Goal: Contribute content

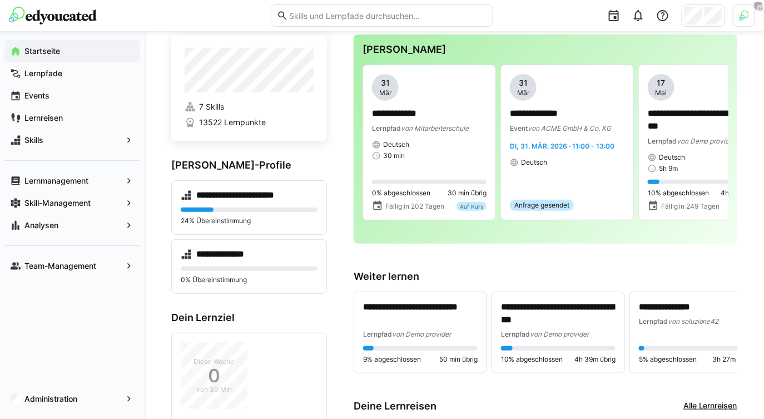
scroll to position [28, 0]
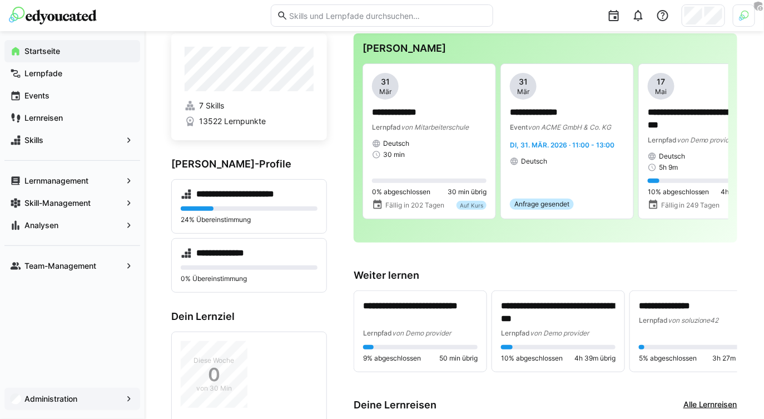
click at [81, 400] on span "Administration" at bounding box center [72, 398] width 99 height 11
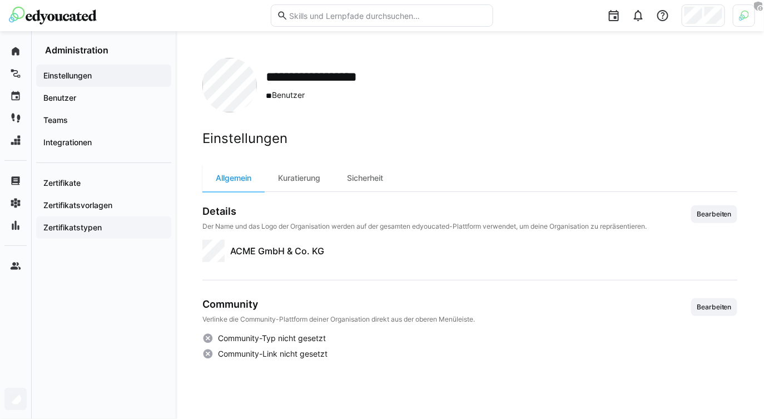
click at [108, 234] on div "Zertifikatstypen" at bounding box center [103, 227] width 135 height 22
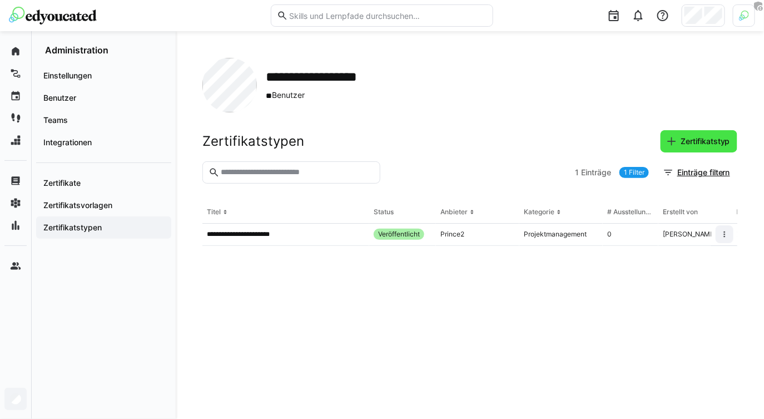
click at [693, 139] on span "Zertifikatstyp" at bounding box center [705, 141] width 53 height 11
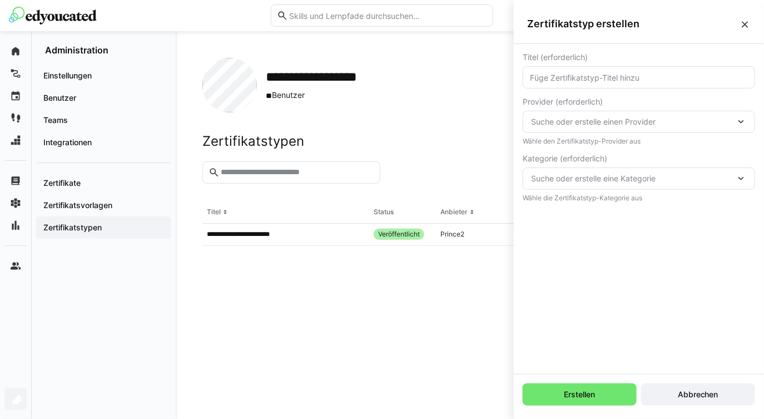
click at [632, 74] on input "text" at bounding box center [639, 77] width 220 height 10
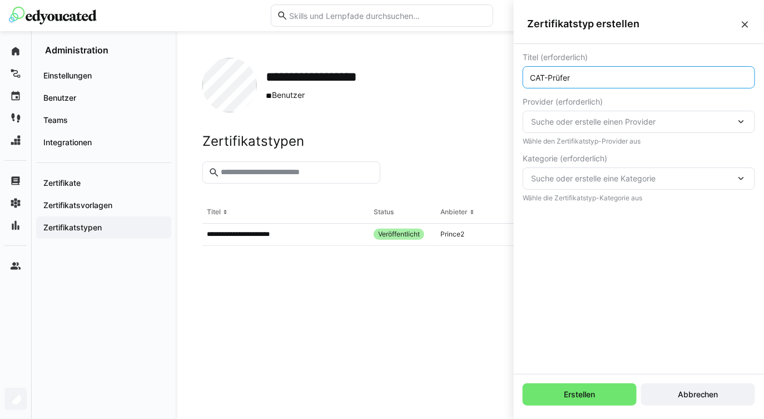
type input "CAT-Prüfer"
click at [600, 127] on div "Suche oder erstelle einen Provider" at bounding box center [639, 122] width 232 height 22
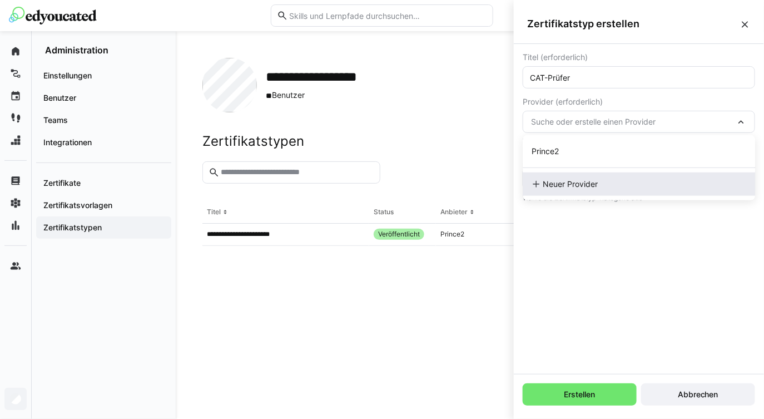
click at [567, 184] on span "Neuer Provider" at bounding box center [570, 183] width 55 height 11
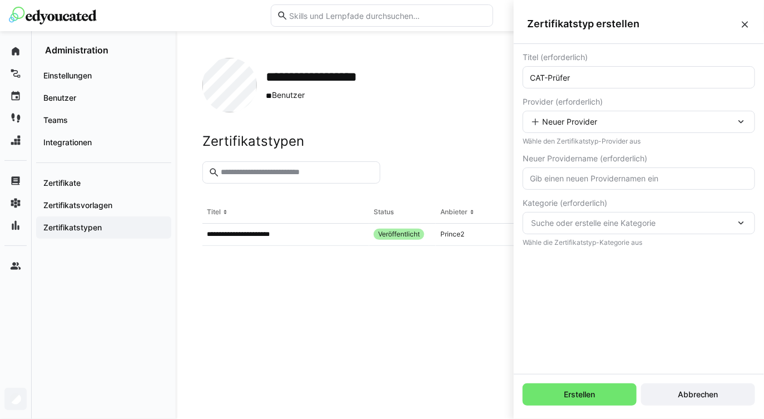
click at [583, 180] on input "text" at bounding box center [639, 178] width 220 height 10
type input "AERO Bildung"
click at [573, 222] on span "Suche oder erstelle eine Kategorie" at bounding box center [633, 222] width 205 height 11
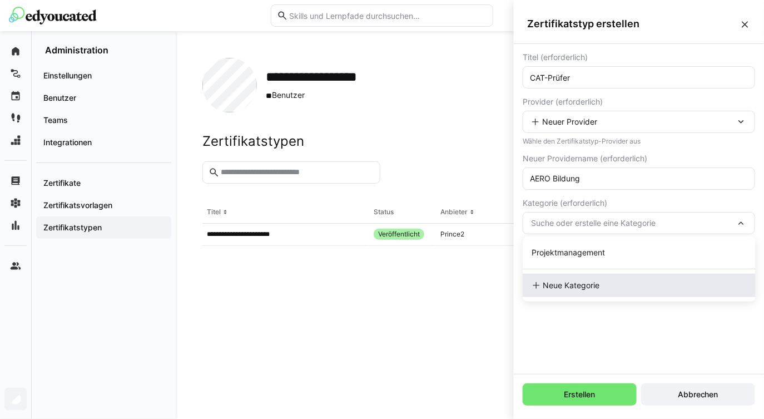
click at [564, 287] on span "Neue Kategorie" at bounding box center [571, 285] width 57 height 11
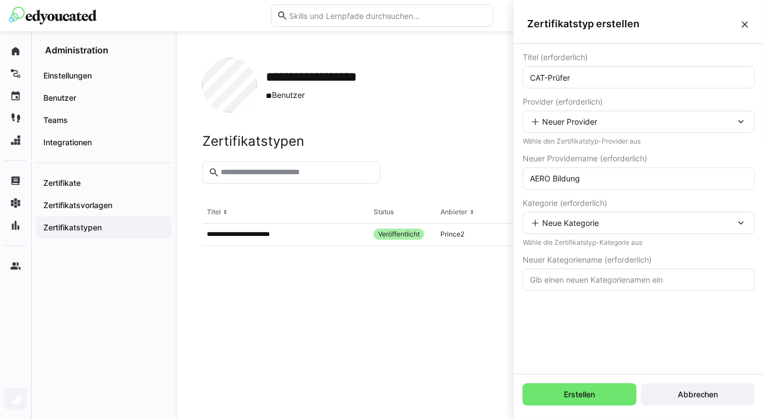
click at [565, 281] on input "text" at bounding box center [639, 280] width 220 height 10
type input "Prüfungen"
type input "Flug"
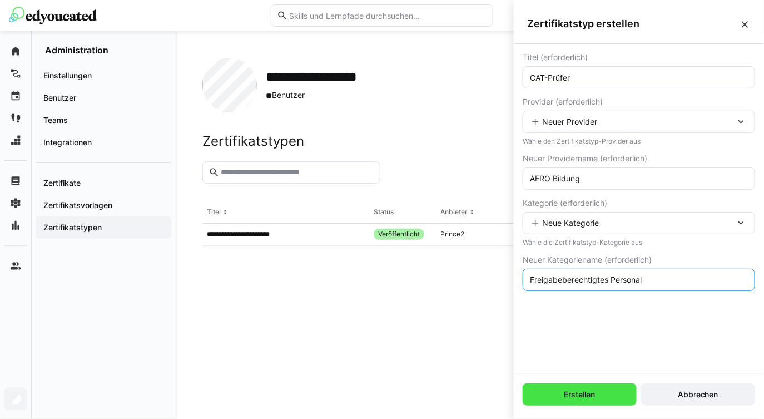
type input "Freigabeberechtigtes Personal"
click at [574, 394] on span "Erstellen" at bounding box center [580, 394] width 34 height 11
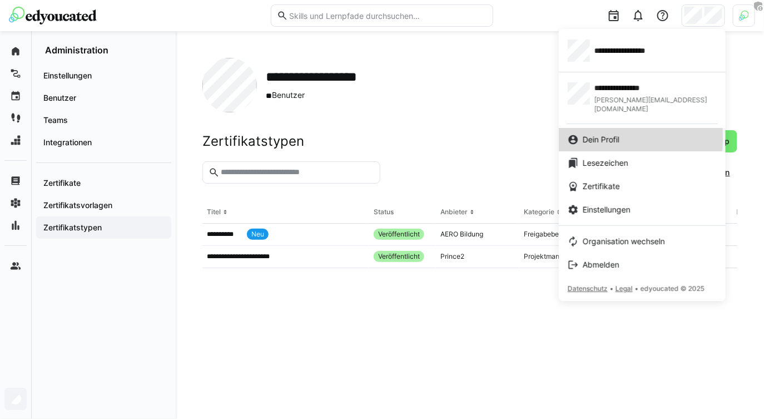
click at [623, 134] on div "Dein Profil" at bounding box center [642, 139] width 149 height 11
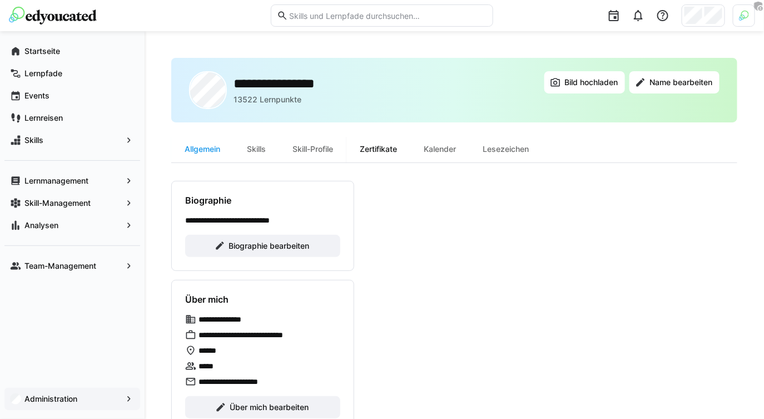
click at [388, 156] on div "Zertifikate" at bounding box center [378, 149] width 64 height 27
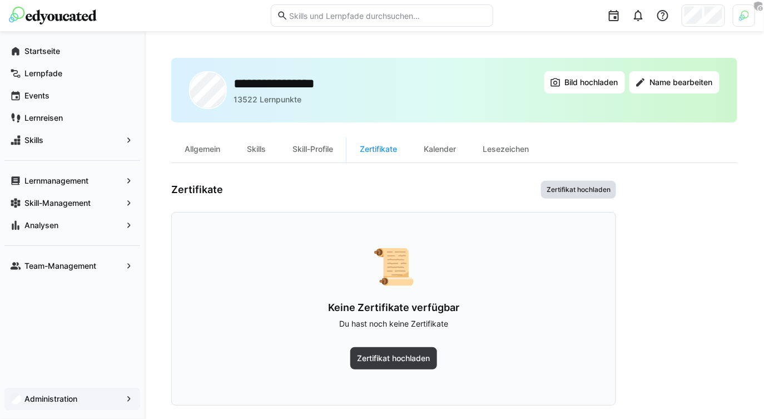
click at [576, 194] on span "Zertifikat hochladen" at bounding box center [578, 190] width 75 height 18
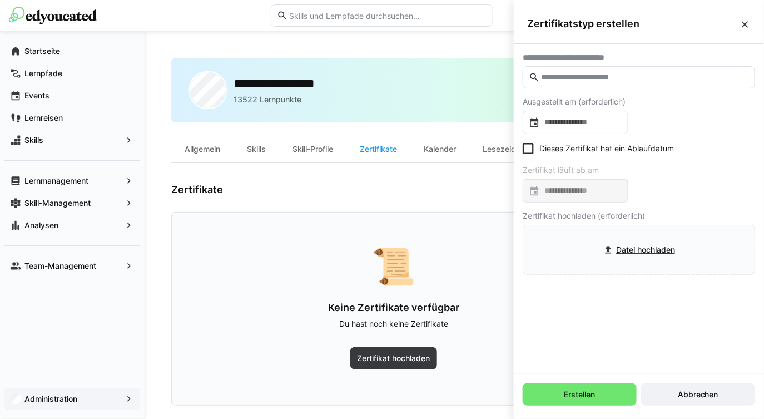
click at [619, 82] on input "text" at bounding box center [644, 77] width 209 height 10
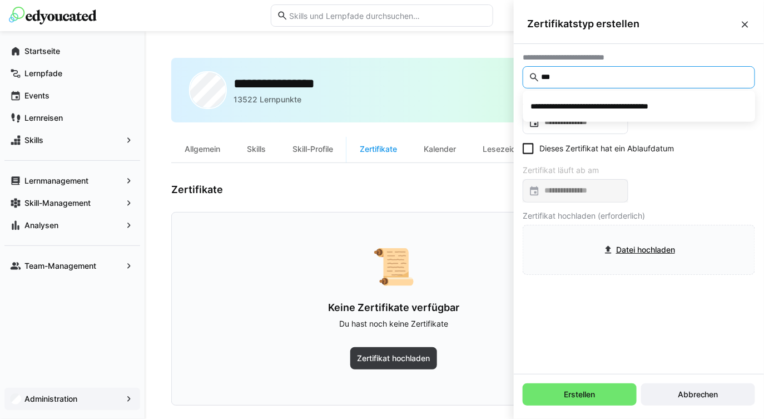
type input "**"
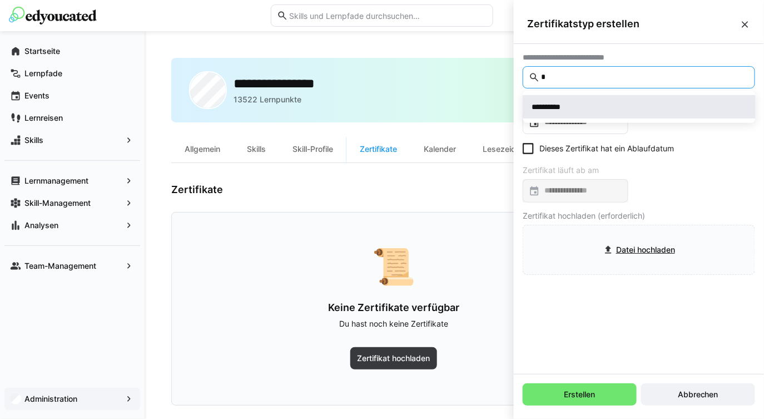
type input "*"
click at [619, 105] on div "**********" at bounding box center [639, 106] width 215 height 11
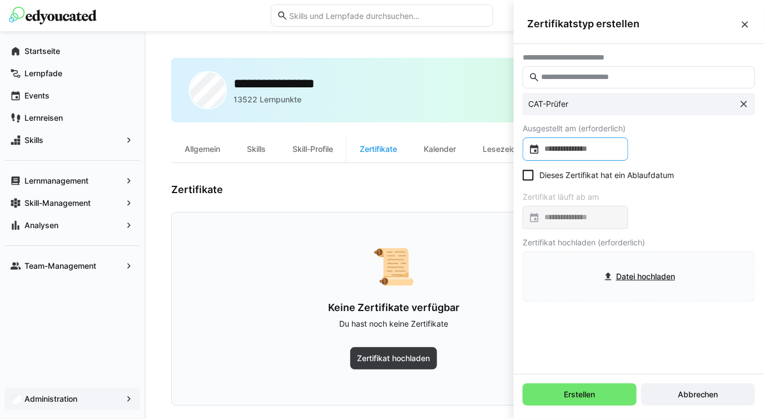
click at [568, 157] on div at bounding box center [576, 148] width 106 height 23
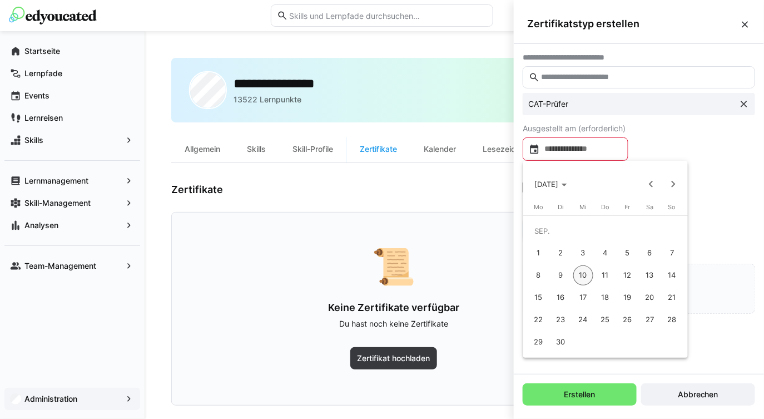
click at [585, 293] on span "17" at bounding box center [583, 297] width 20 height 20
type input "**********"
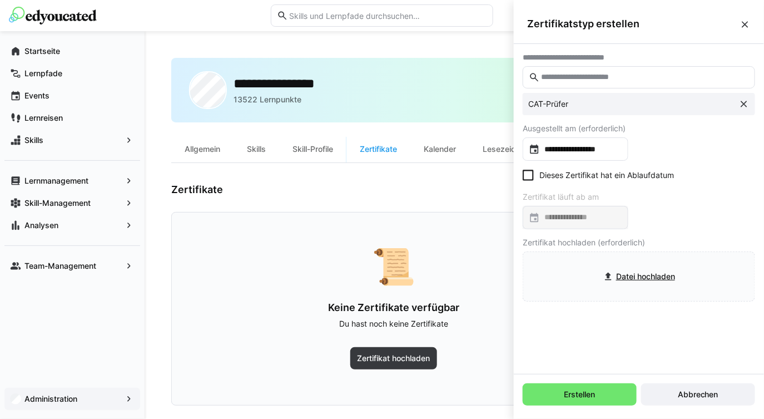
click at [545, 176] on eds-checkbox "Dieses Zertifikat hat ein Ablaufdatum" at bounding box center [598, 175] width 151 height 11
click at [581, 216] on input at bounding box center [581, 217] width 82 height 11
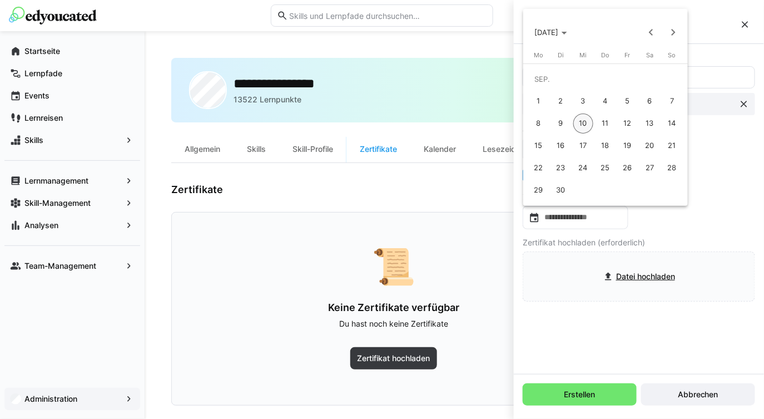
click at [555, 187] on span "30" at bounding box center [561, 190] width 20 height 20
type input "**********"
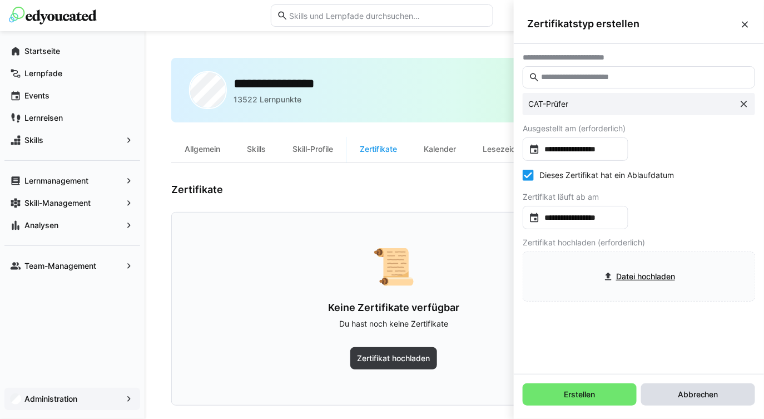
click at [712, 395] on span "Abbrechen" at bounding box center [698, 394] width 44 height 11
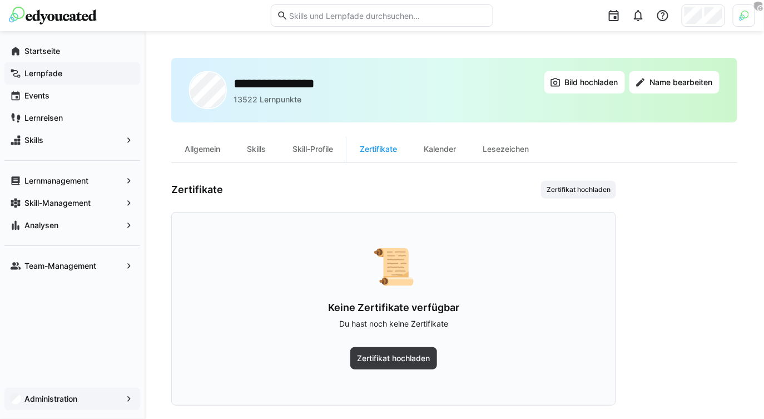
click at [75, 77] on span "Lernpfade" at bounding box center [79, 73] width 112 height 11
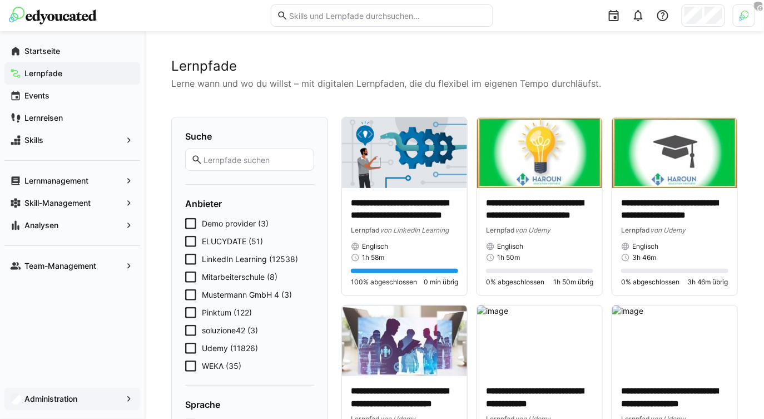
scroll to position [2, 0]
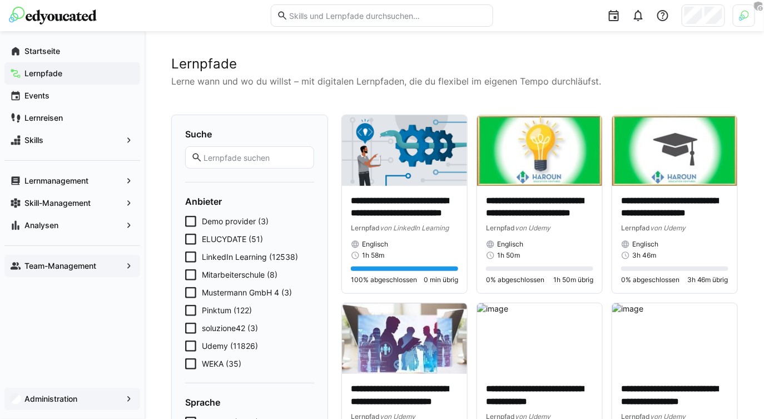
click at [0, 0] on app-navigation-label "Team-Management" at bounding box center [0, 0] width 0 height 0
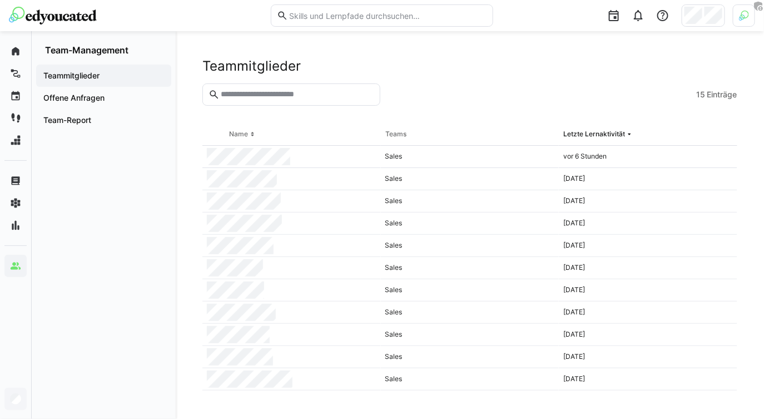
click at [553, 33] on div "Teammitglieder 15 Einträge Name Teams Letzte Lernaktivität Sales vor 6 Stunden …" at bounding box center [470, 225] width 588 height 388
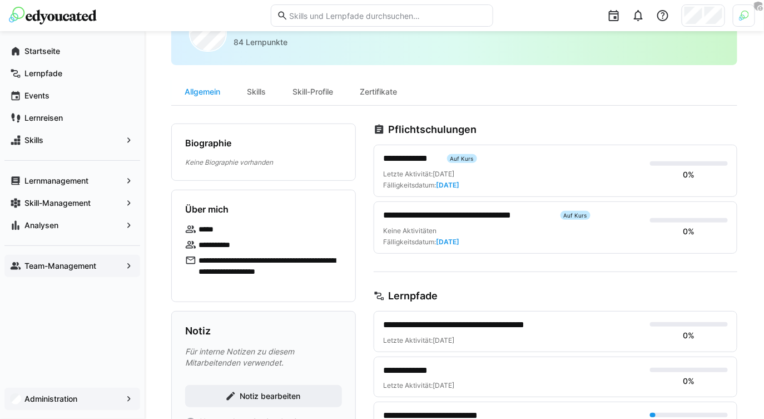
scroll to position [66, 0]
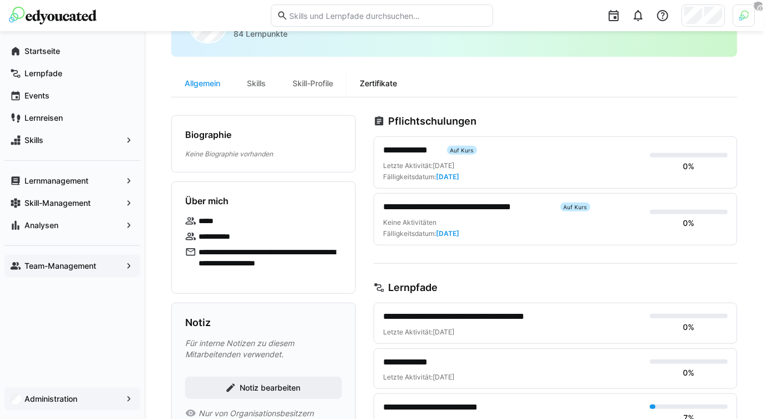
click at [408, 72] on div "Zertifikate" at bounding box center [378, 83] width 64 height 27
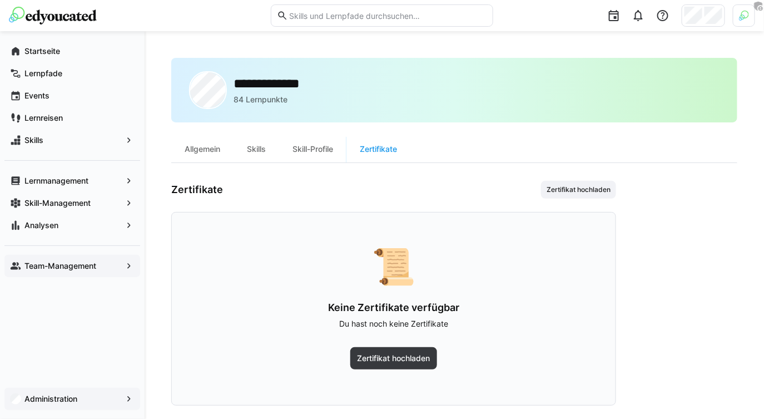
scroll to position [12, 0]
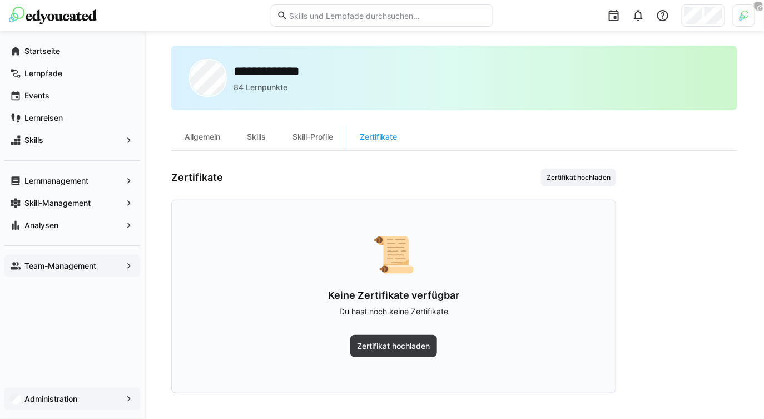
click at [242, 153] on div "**********" at bounding box center [454, 220] width 566 height 348
click at [257, 135] on div "Skills" at bounding box center [257, 136] width 46 height 27
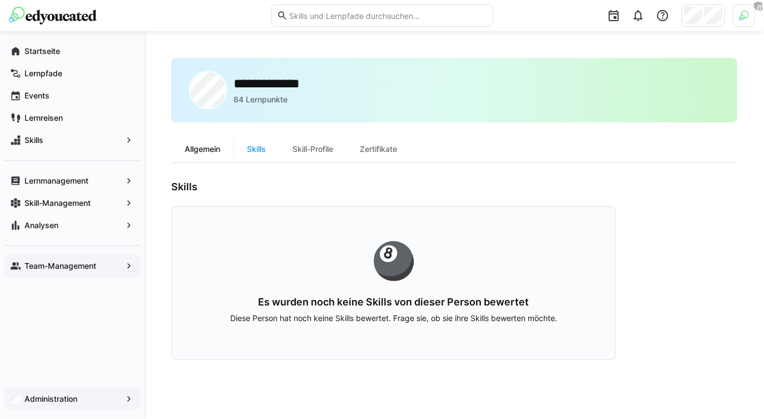
click at [207, 144] on div "Allgemein" at bounding box center [202, 149] width 62 height 27
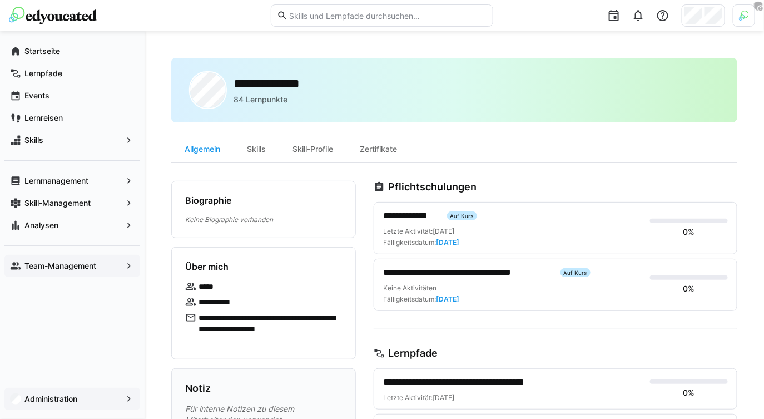
click at [73, 260] on div "Team-Management" at bounding box center [72, 266] width 136 height 22
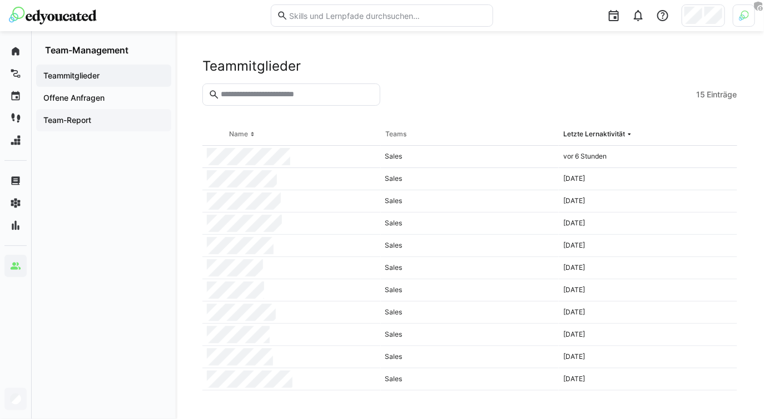
click at [118, 127] on div "Team-Report" at bounding box center [103, 120] width 135 height 22
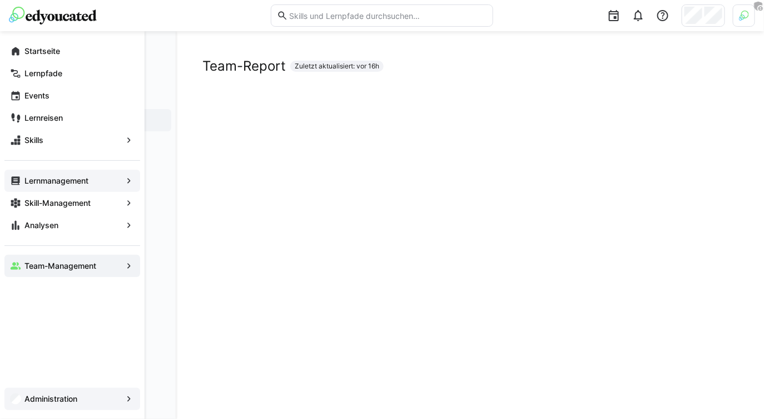
click at [0, 0] on app-navigation-label "Lernmanagement" at bounding box center [0, 0] width 0 height 0
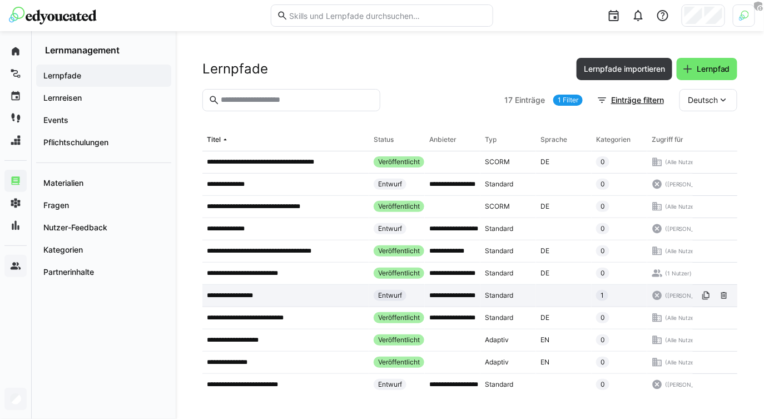
click at [287, 287] on div "**********" at bounding box center [285, 296] width 167 height 22
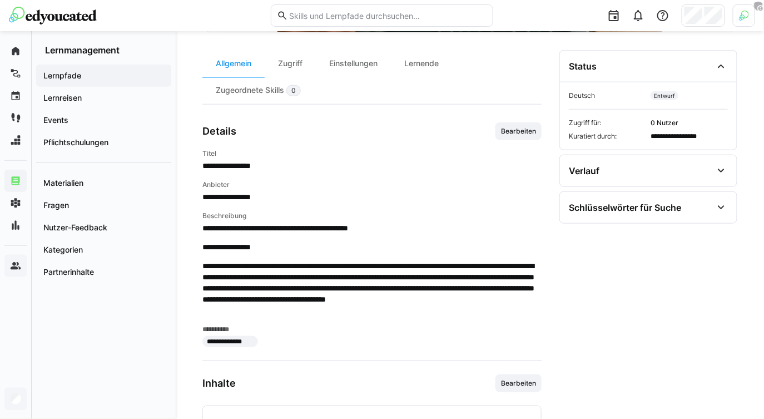
scroll to position [413, 0]
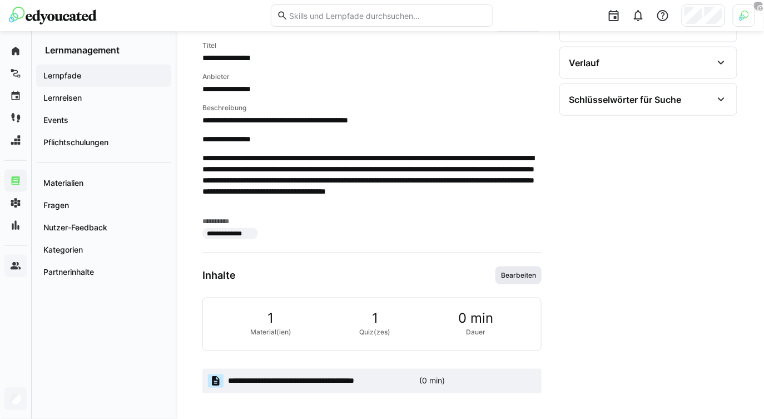
click at [525, 283] on span "Bearbeiten" at bounding box center [518, 275] width 46 height 18
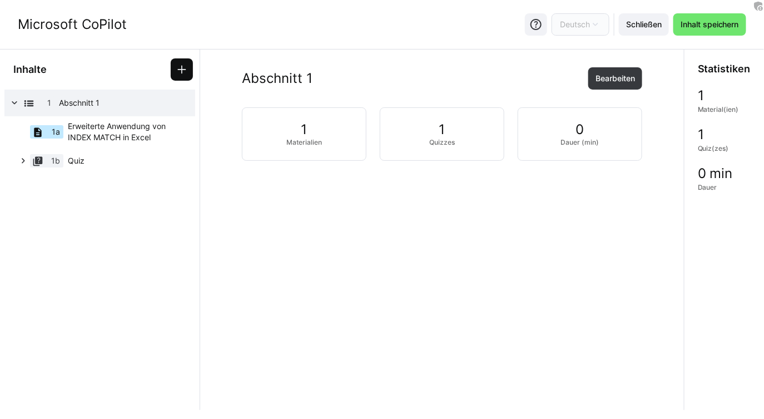
click at [178, 74] on eds-icon at bounding box center [181, 69] width 11 height 11
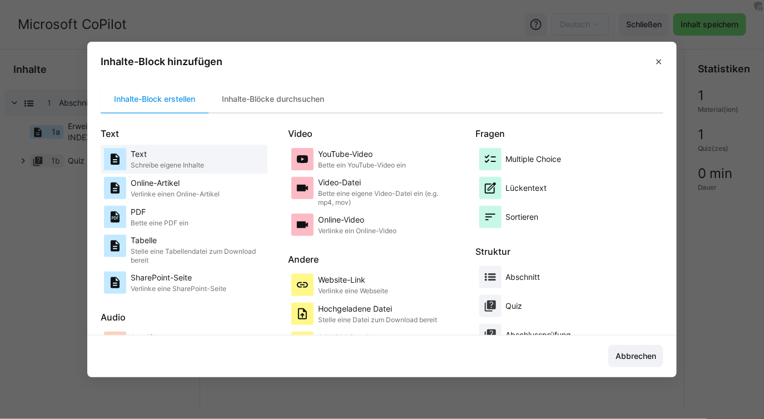
click at [183, 168] on p "Schreibe eigene Inhalte" at bounding box center [167, 165] width 73 height 9
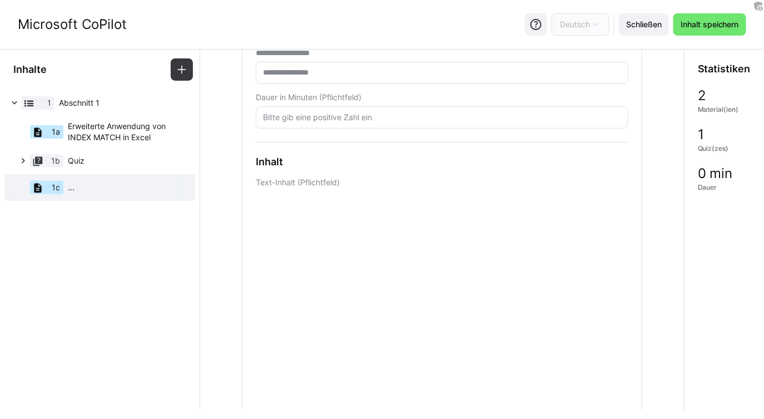
scroll to position [152, 0]
